Goal: Task Accomplishment & Management: Complete application form

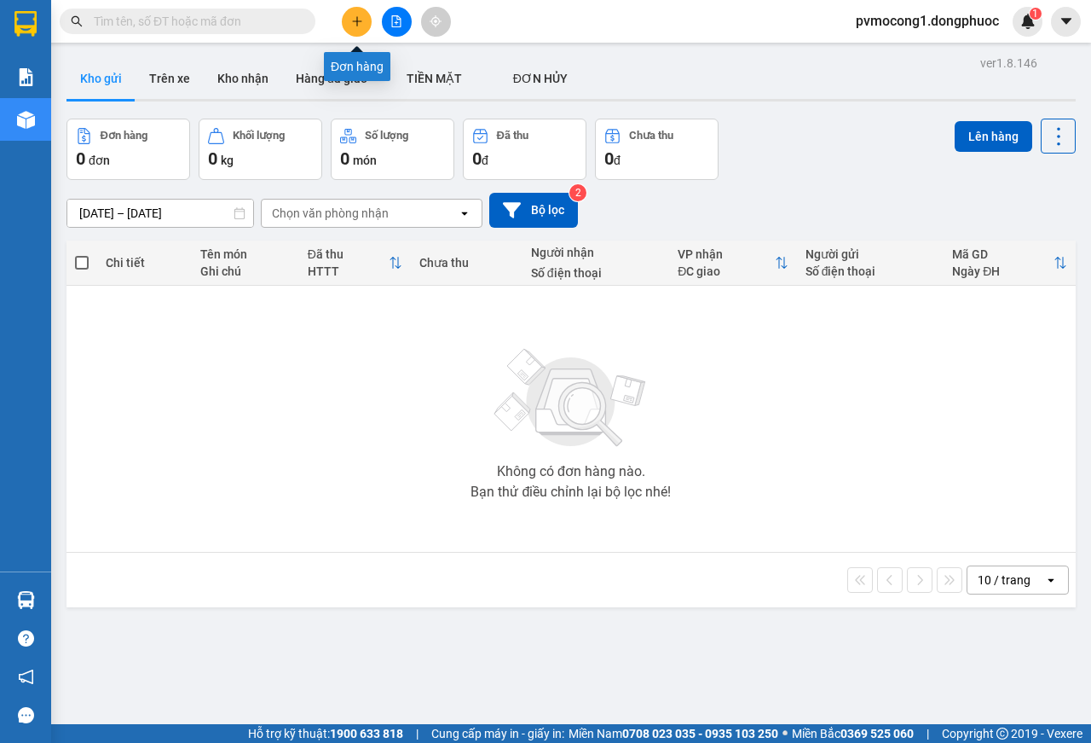
click at [355, 21] on icon "plus" at bounding box center [356, 20] width 9 height 1
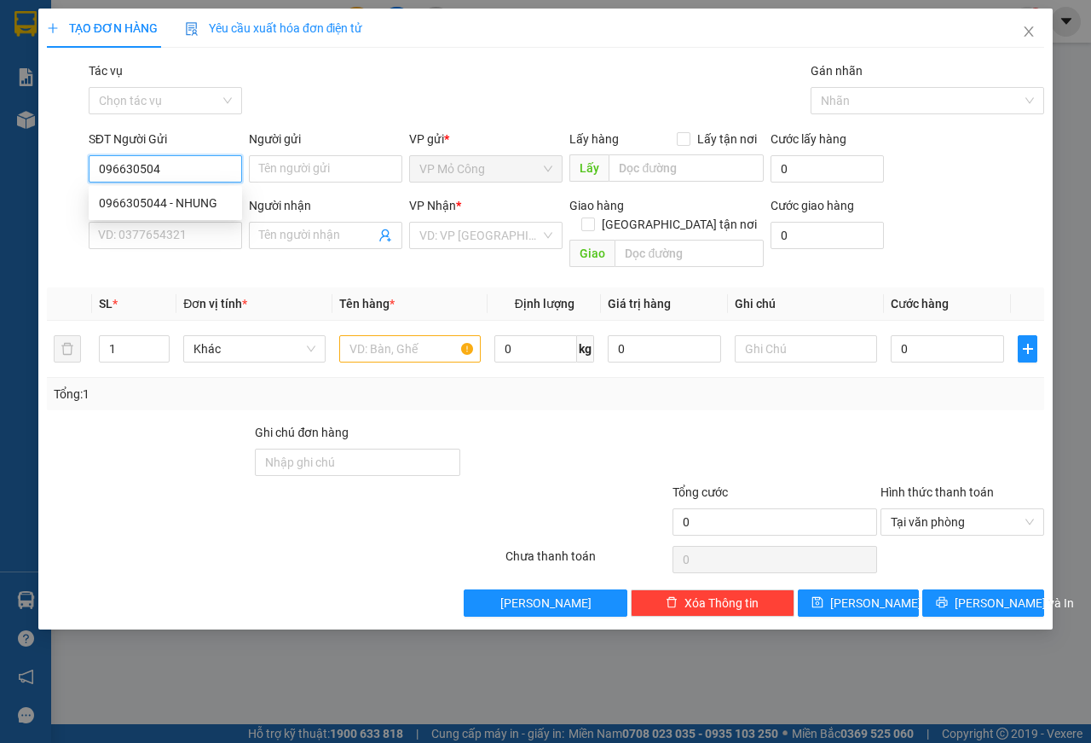
type input "0966305044"
click at [133, 203] on div "0966305044 - NHUNG" at bounding box center [165, 203] width 133 height 19
type input "NHUNG"
type input "0974827417"
type input "HUYỀN"
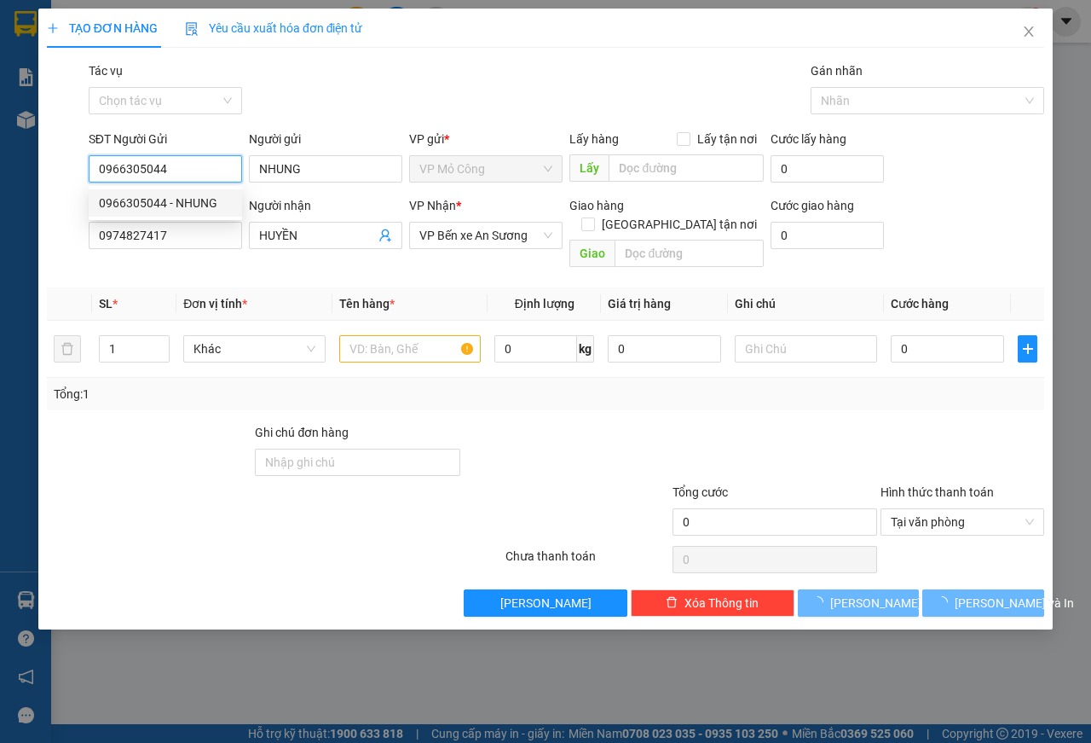
type input "25.000"
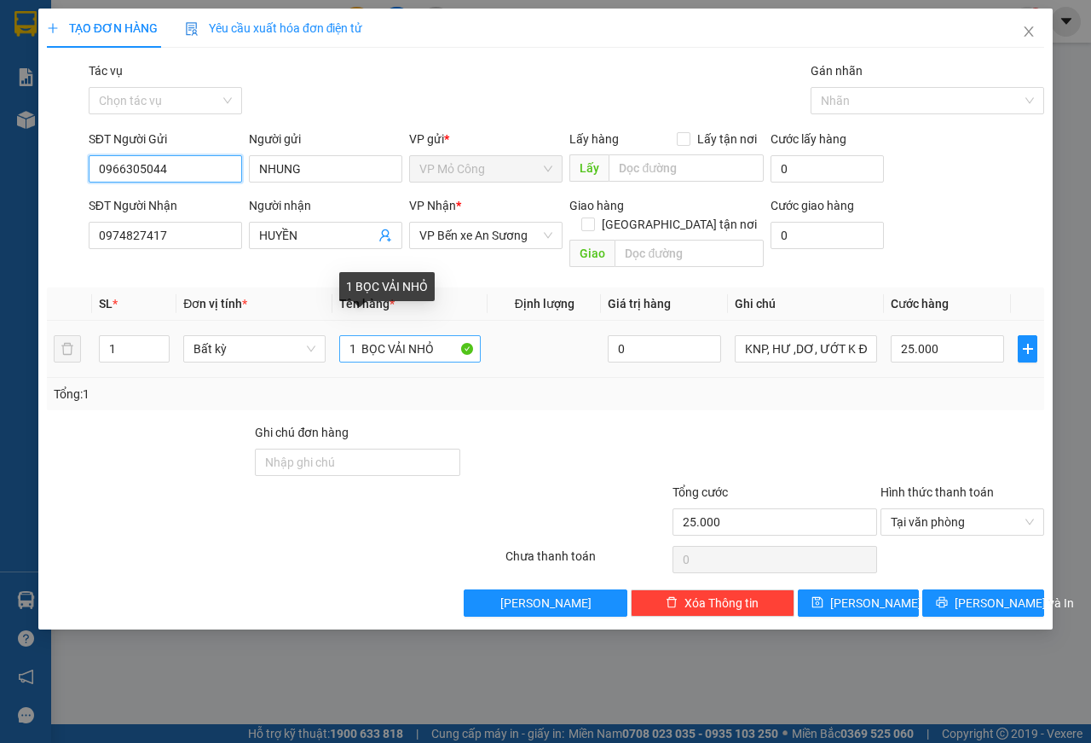
type input "0966305044"
click at [386, 335] on input "1 BỌC VẢI NHỎ" at bounding box center [410, 348] width 142 height 27
click at [437, 337] on input "1 BAO VẢI NHỎ" at bounding box center [410, 348] width 142 height 27
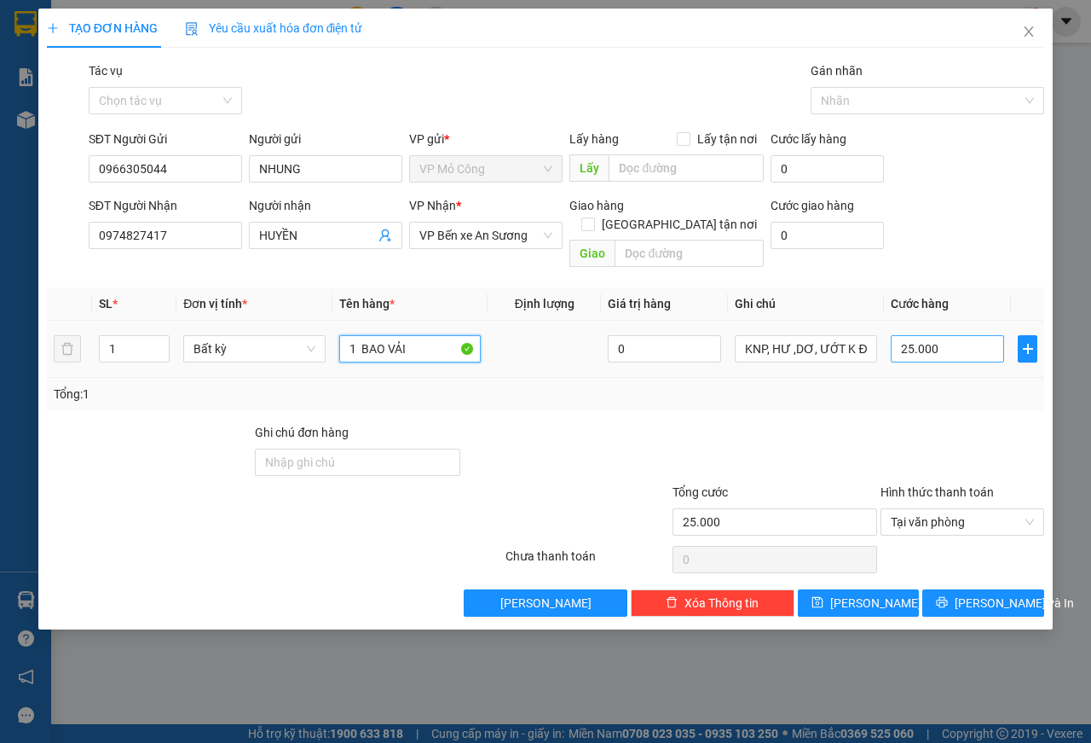
type input "1 BAO VẢI"
click at [971, 335] on input "25.000" at bounding box center [947, 348] width 113 height 27
type input "4"
type input "45"
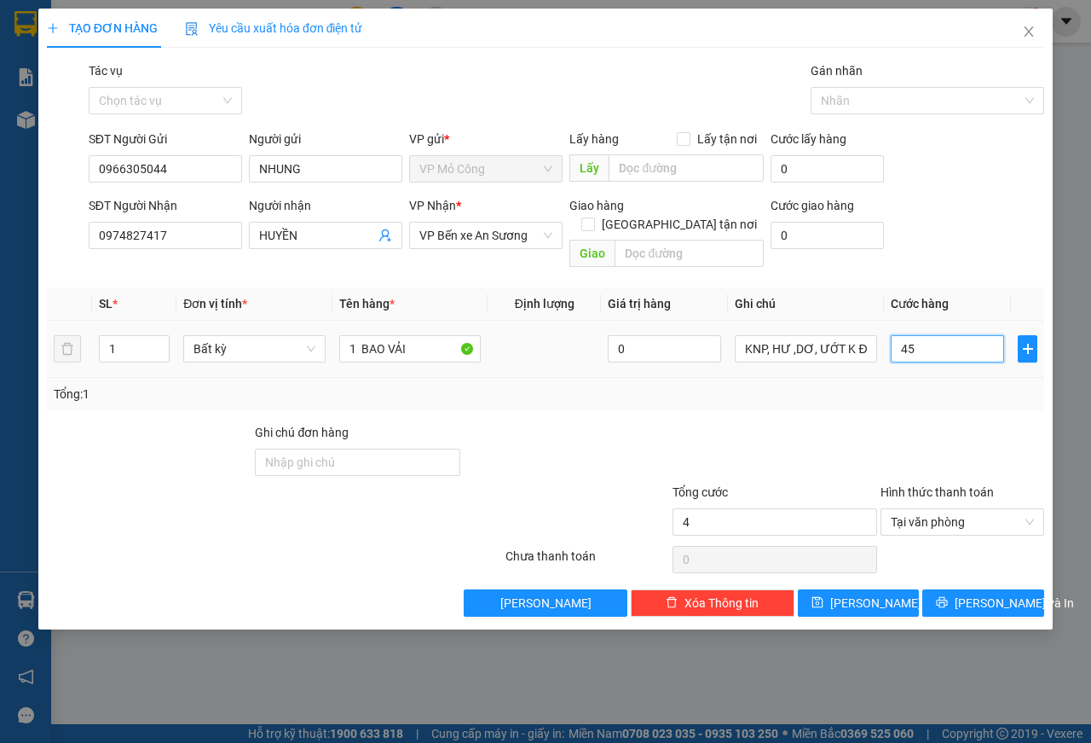
type input "45"
type input "450"
type input "4.500"
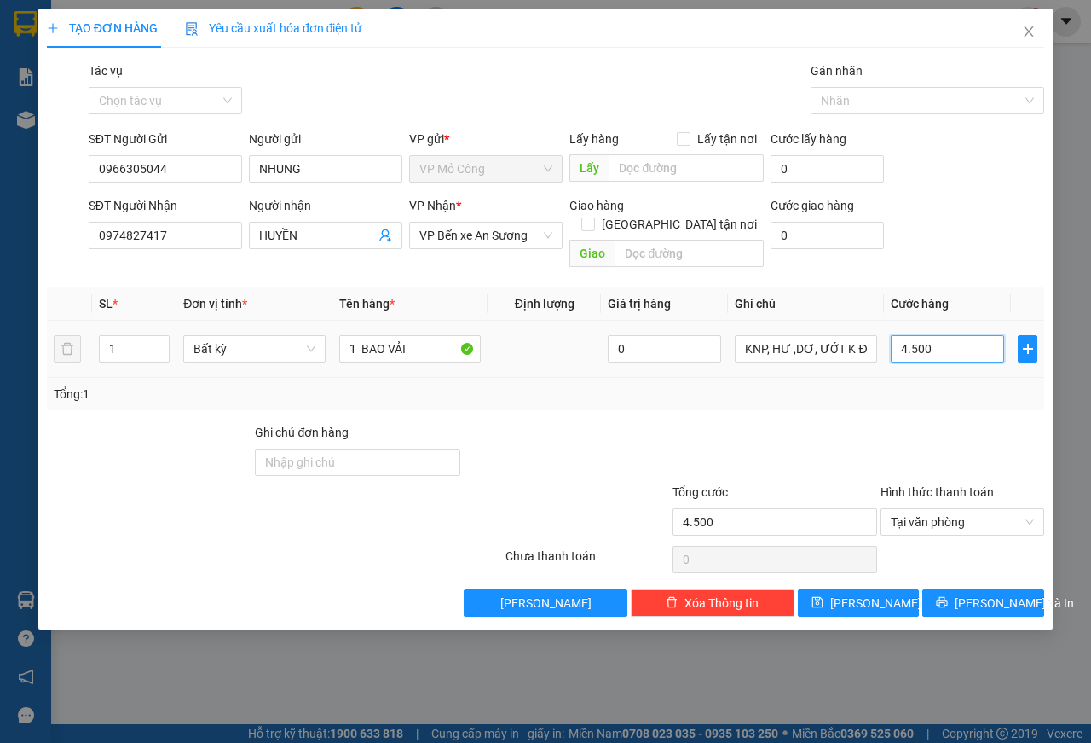
type input "45.000"
click at [1002, 593] on span "[PERSON_NAME] và In" at bounding box center [1014, 602] width 119 height 19
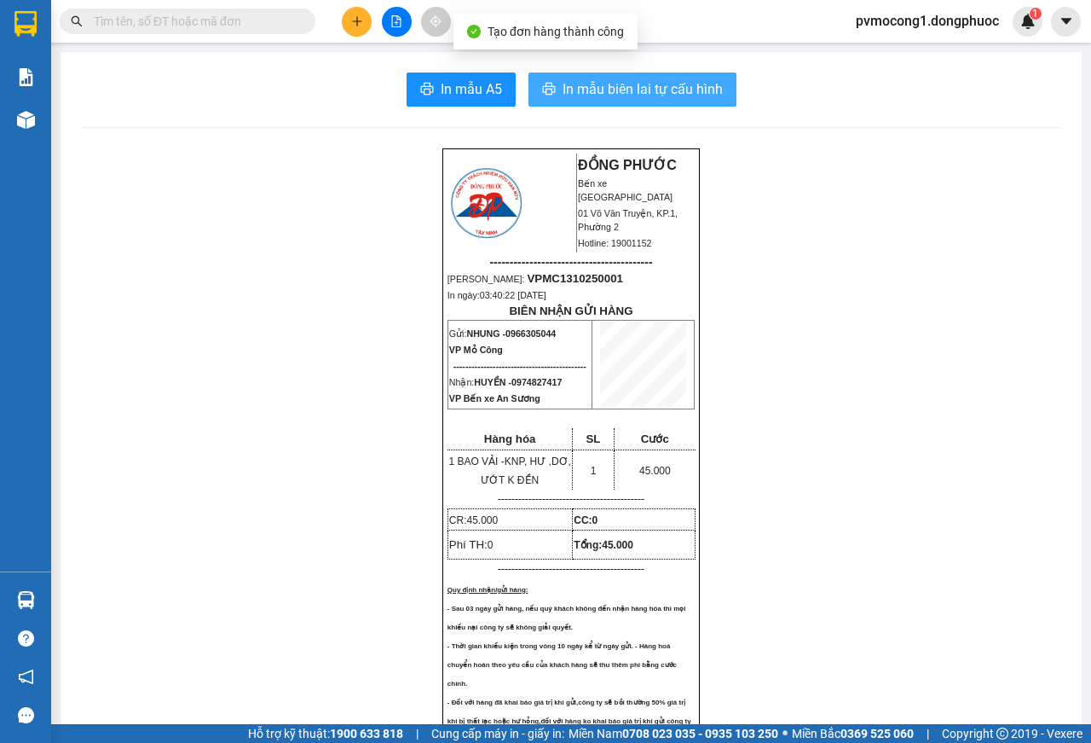
click at [614, 93] on span "In mẫu biên lai tự cấu hình" at bounding box center [643, 88] width 160 height 21
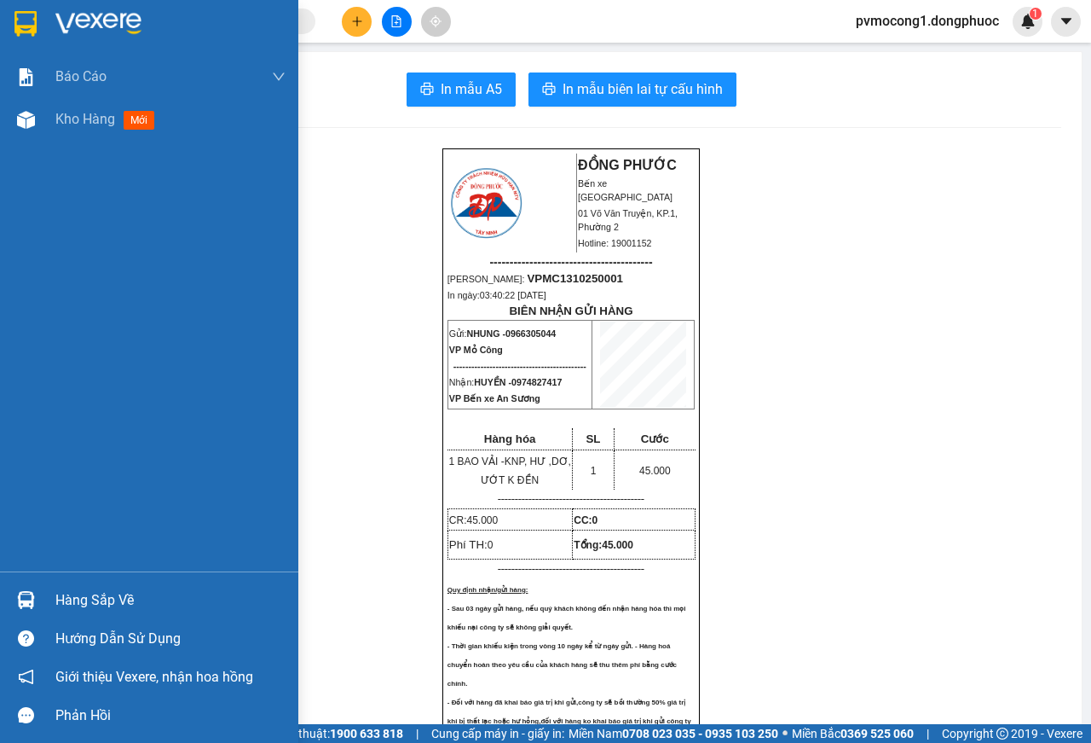
click at [29, 13] on img at bounding box center [25, 24] width 22 height 26
